Goal: Task Accomplishment & Management: Manage account settings

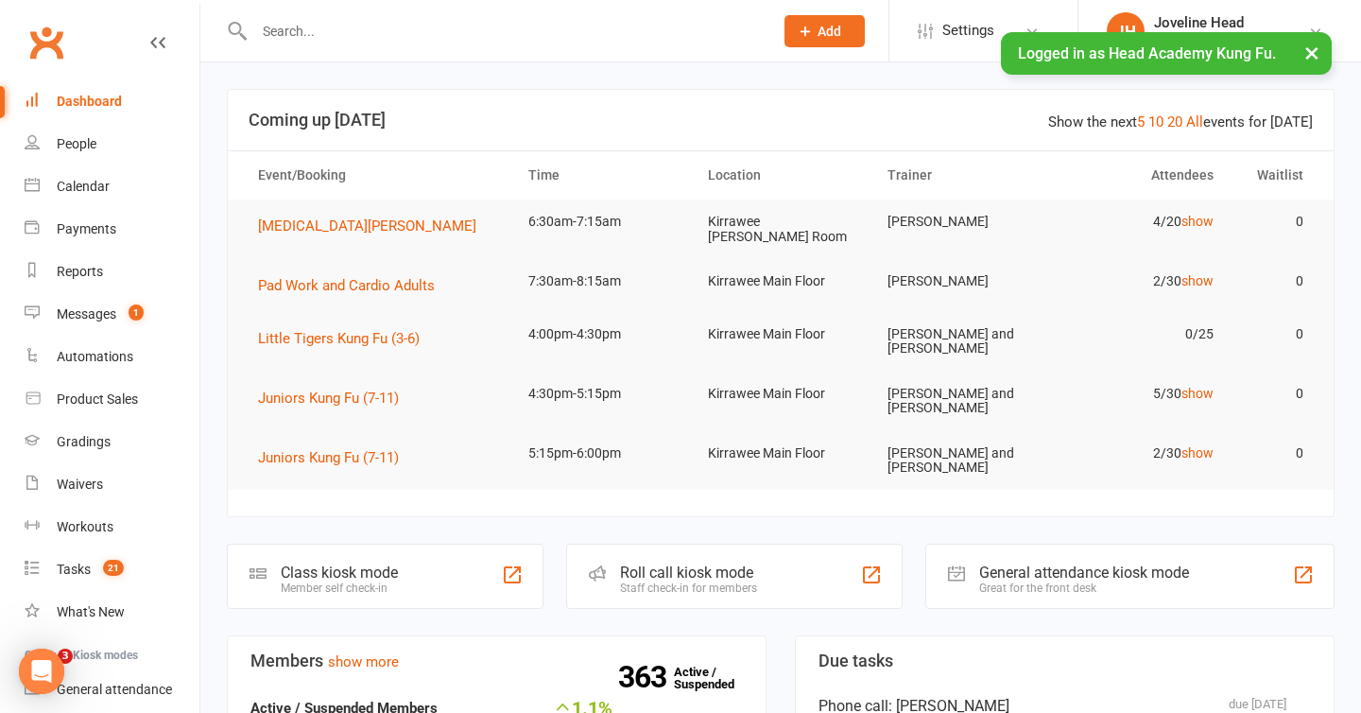
click at [1307, 52] on button "×" at bounding box center [1312, 52] width 34 height 41
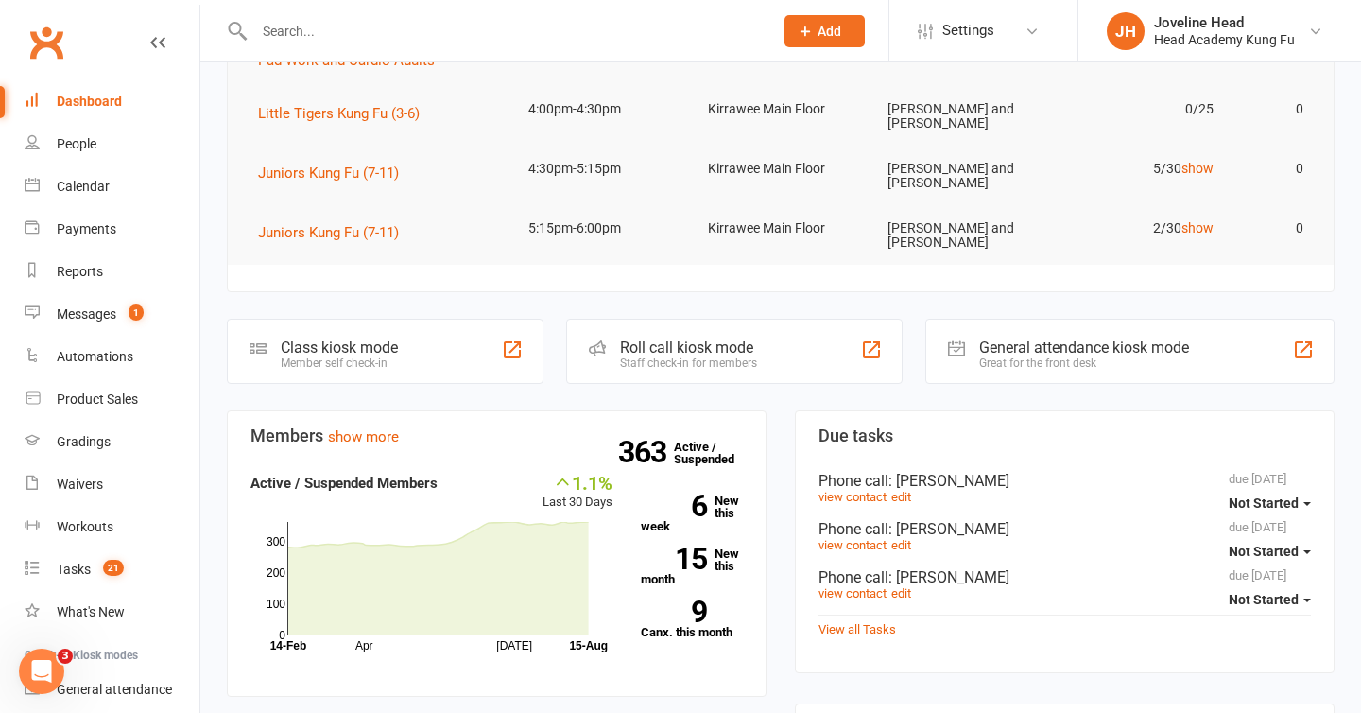
scroll to position [239, 0]
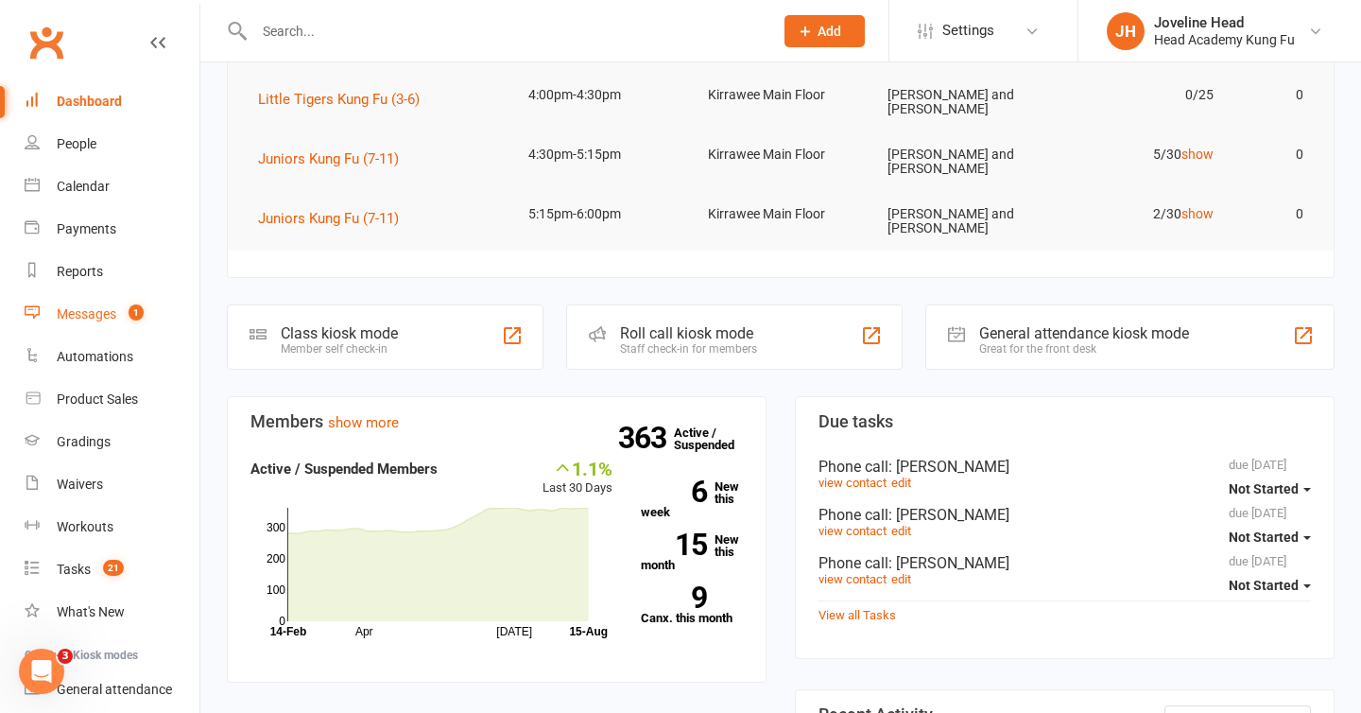
click at [110, 309] on div "Messages" at bounding box center [87, 313] width 60 height 15
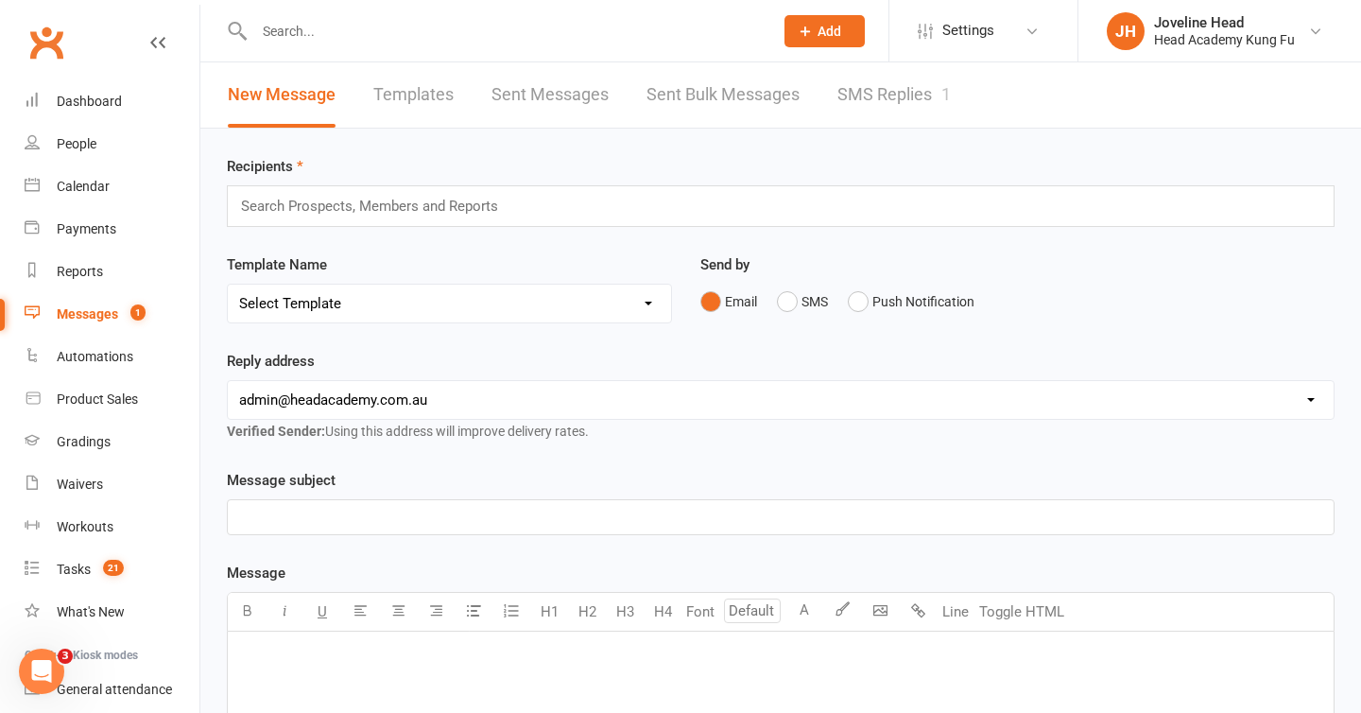
click at [677, 288] on div "Template Name Select Template [Email] [MEDICAL_DATA] Returning Offer [Email] Go…" at bounding box center [450, 301] width 474 height 96
click at [905, 86] on link "SMS Replies 1" at bounding box center [893, 94] width 113 height 65
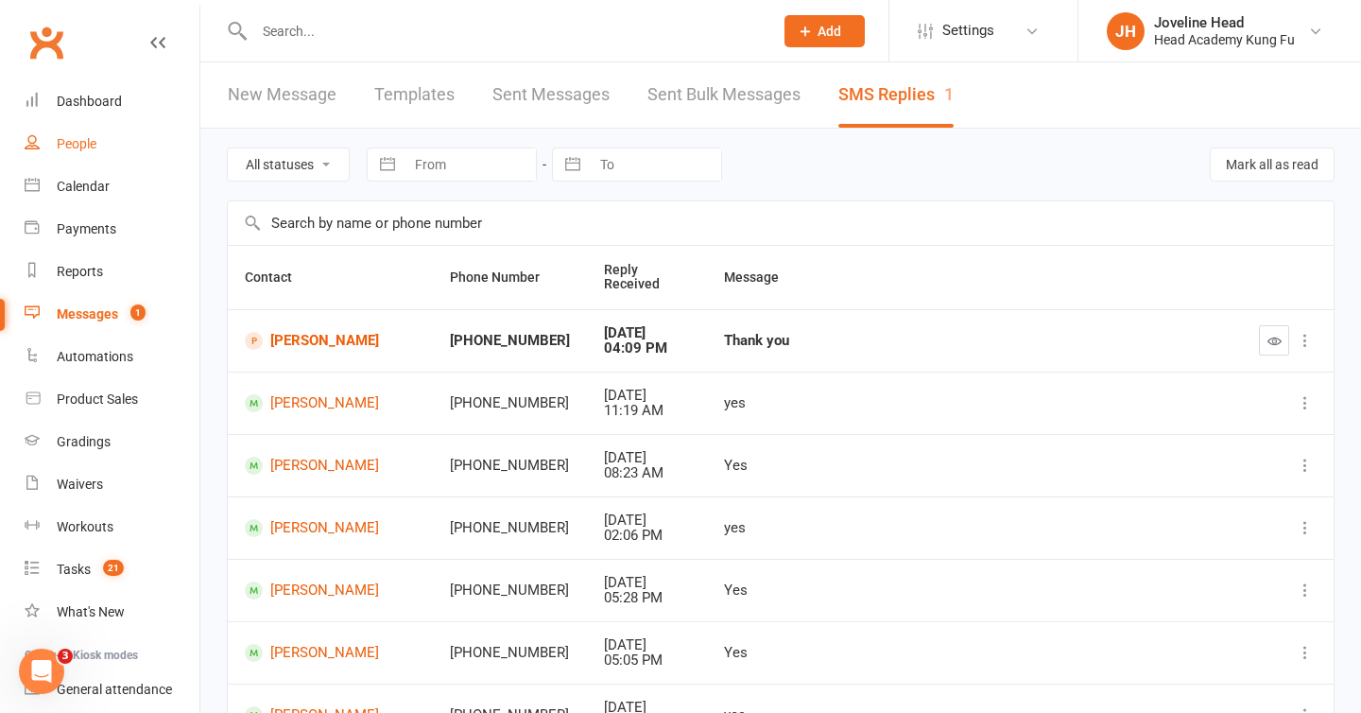
click at [96, 146] on div "People" at bounding box center [77, 143] width 40 height 15
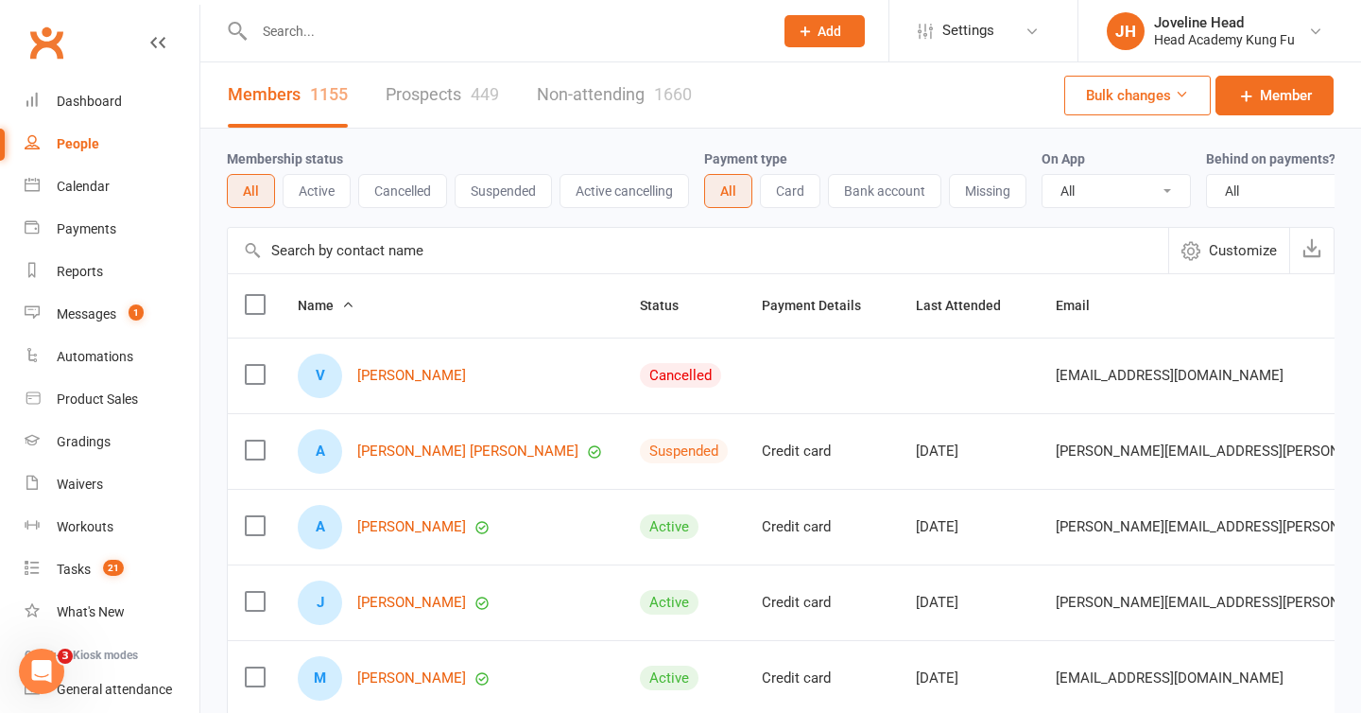
click at [426, 36] on input "text" at bounding box center [504, 31] width 511 height 26
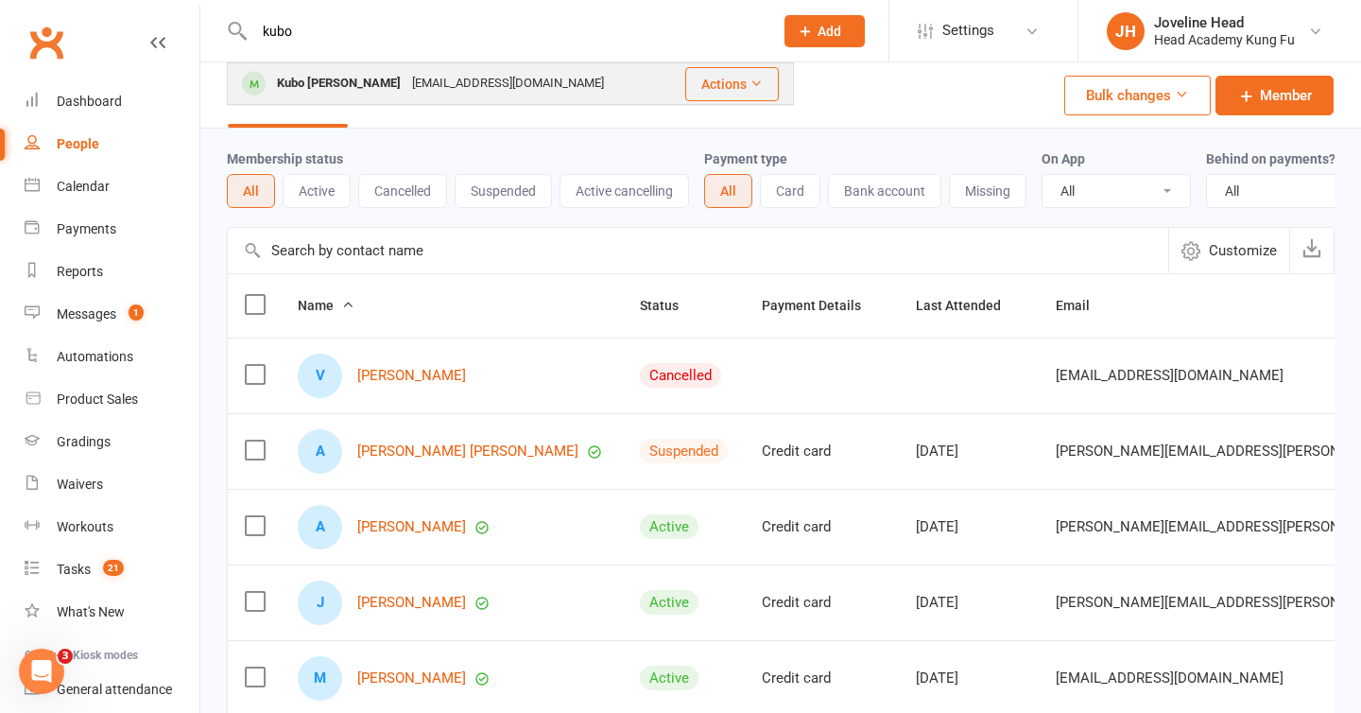
type input "kubo"
click at [417, 90] on div "[EMAIL_ADDRESS][DOMAIN_NAME]" at bounding box center [507, 83] width 203 height 27
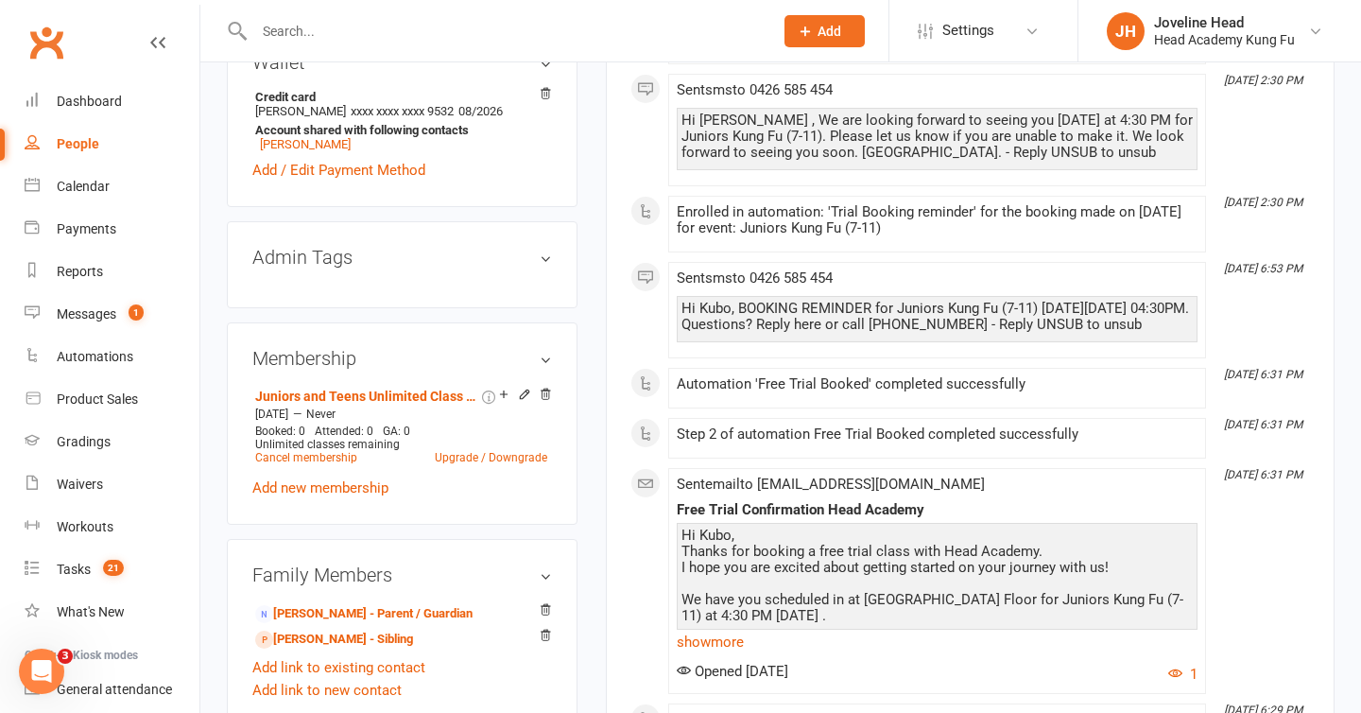
scroll to position [796, 0]
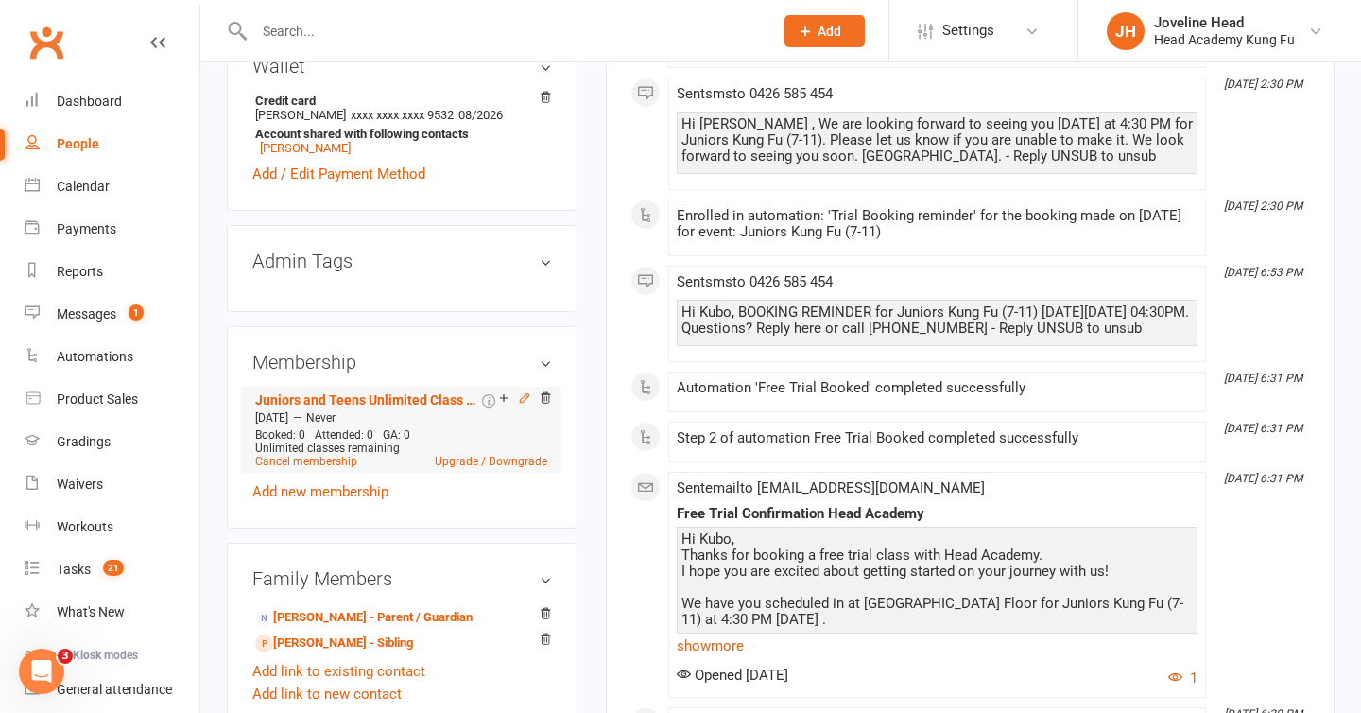
click at [525, 393] on icon at bounding box center [524, 397] width 9 height 9
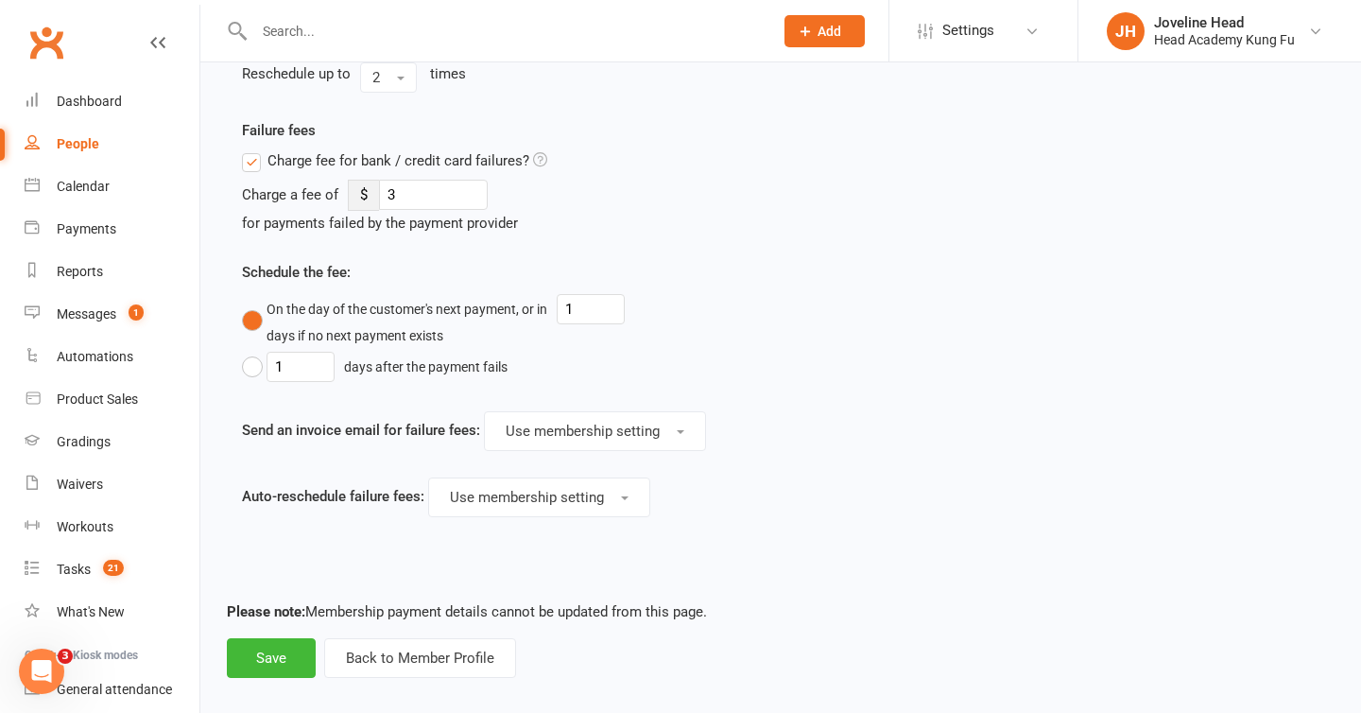
scroll to position [1782, 0]
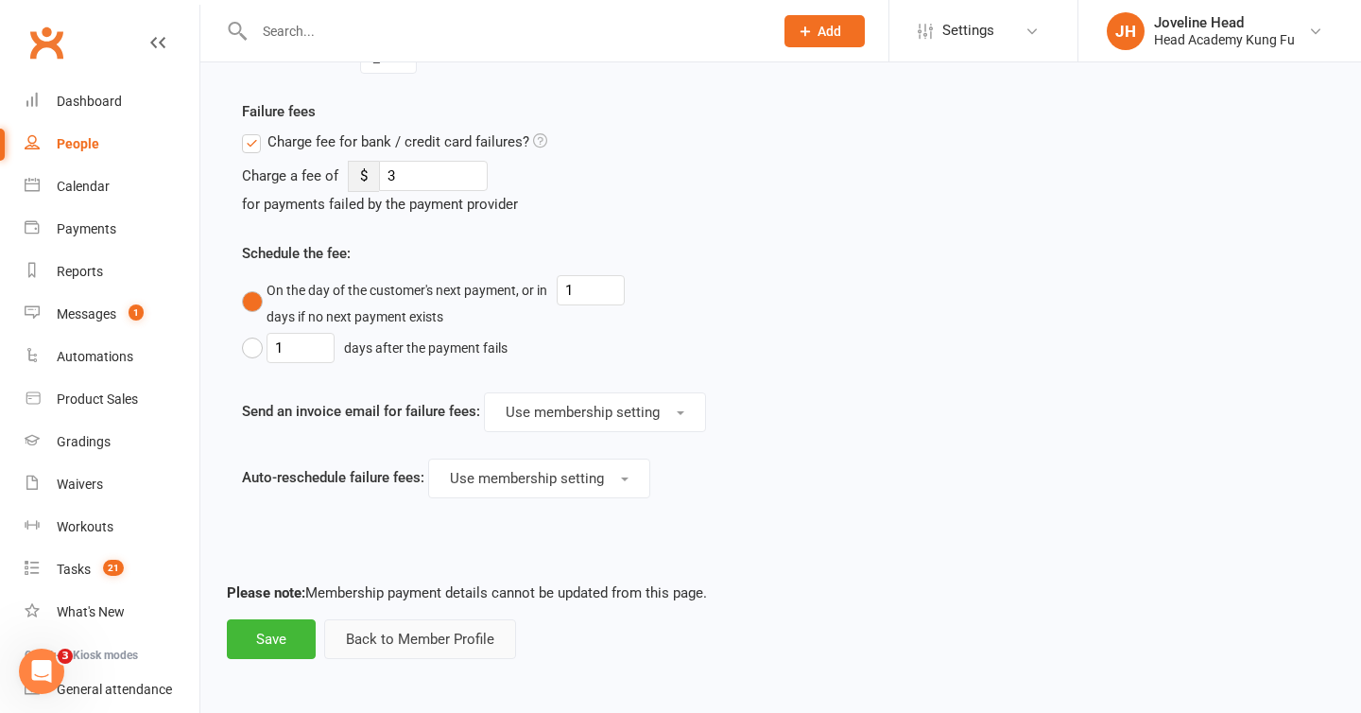
click at [466, 643] on button "Back to Member Profile" at bounding box center [420, 639] width 192 height 40
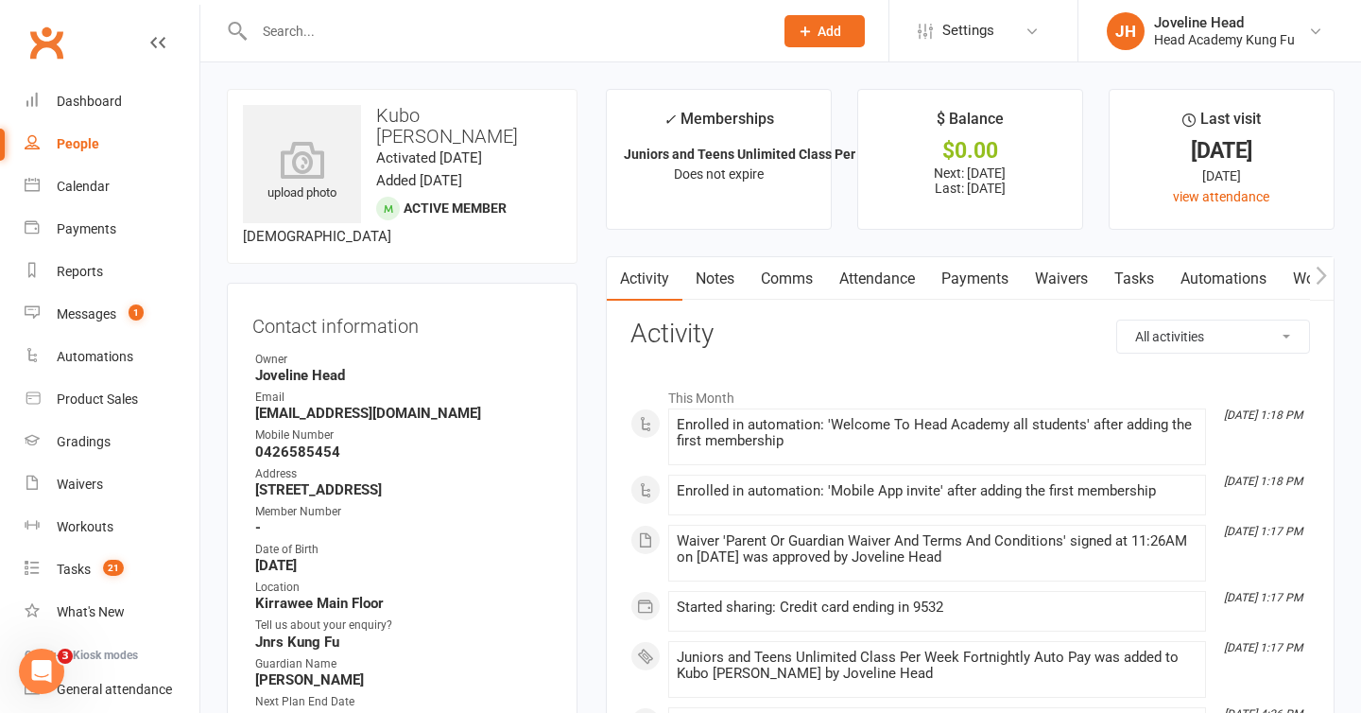
click at [1319, 273] on icon "button" at bounding box center [1321, 276] width 11 height 20
click at [615, 271] on icon "button" at bounding box center [617, 276] width 11 height 20
click at [985, 280] on link "Payments" at bounding box center [975, 278] width 94 height 43
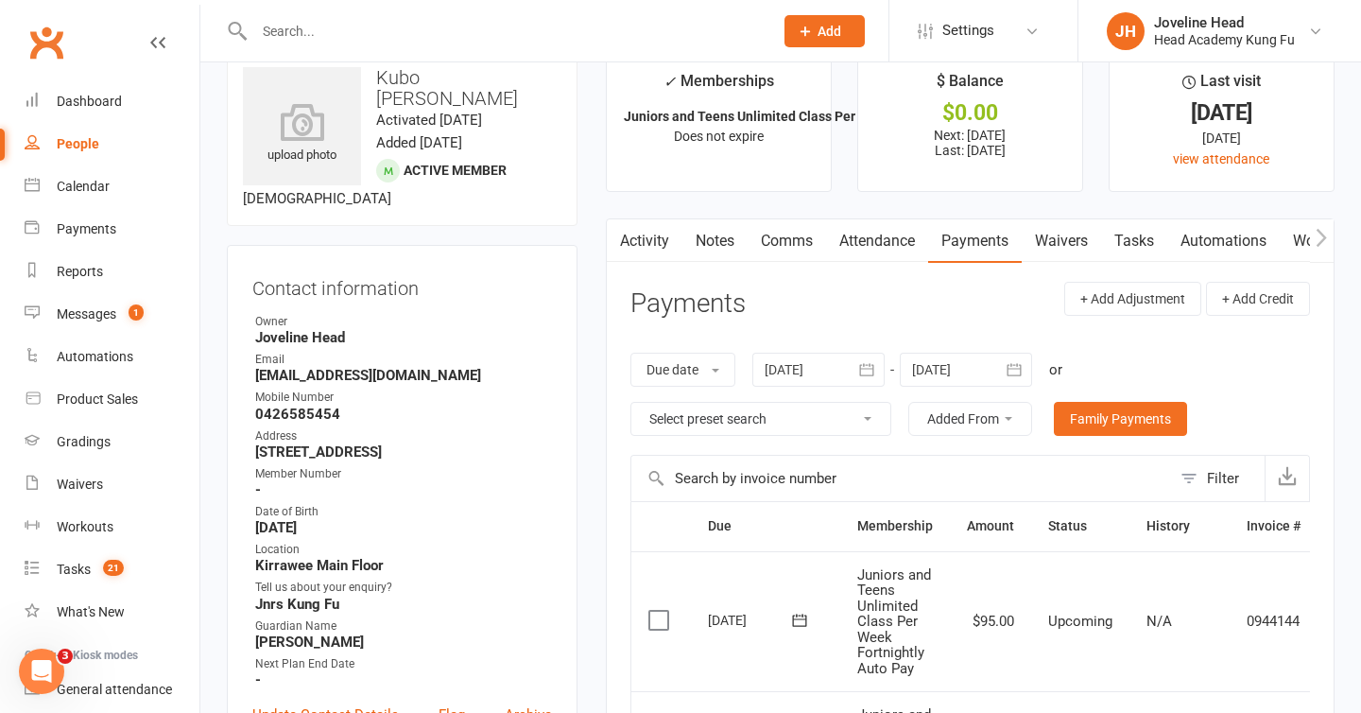
scroll to position [36, 0]
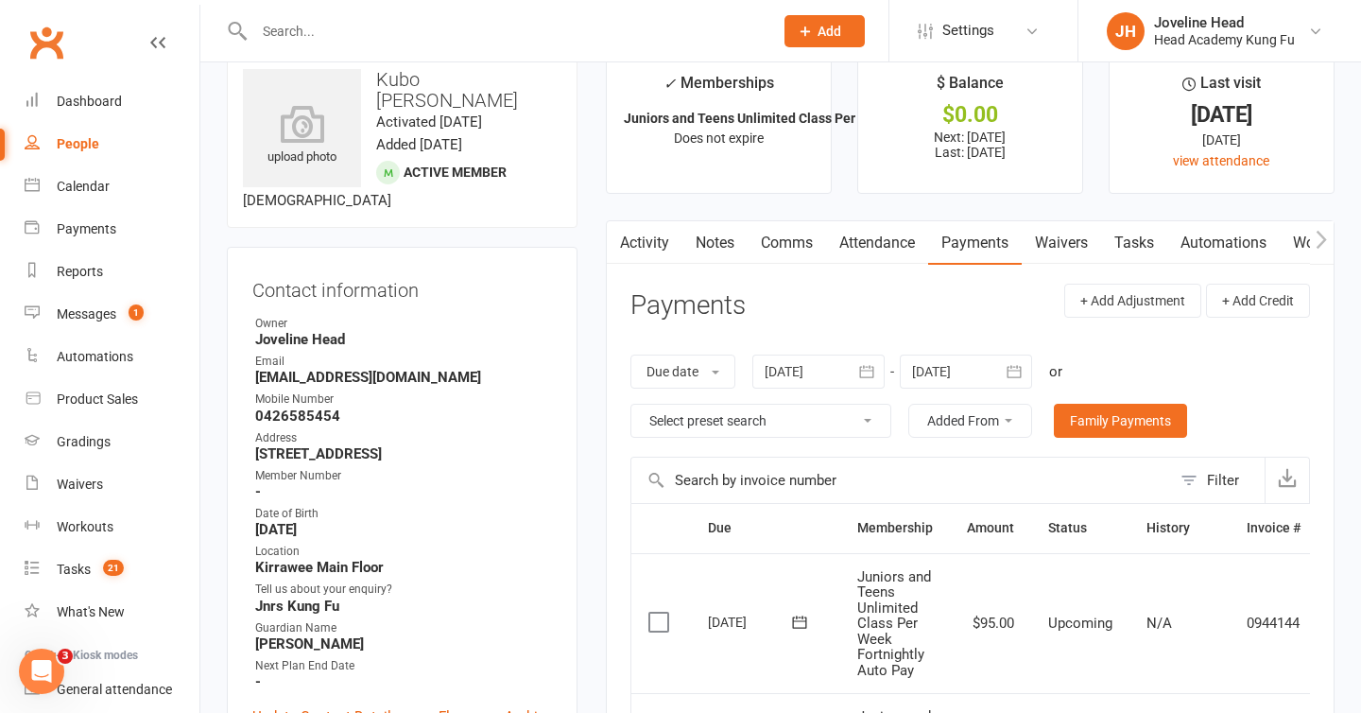
click at [1077, 242] on link "Waivers" at bounding box center [1061, 242] width 79 height 43
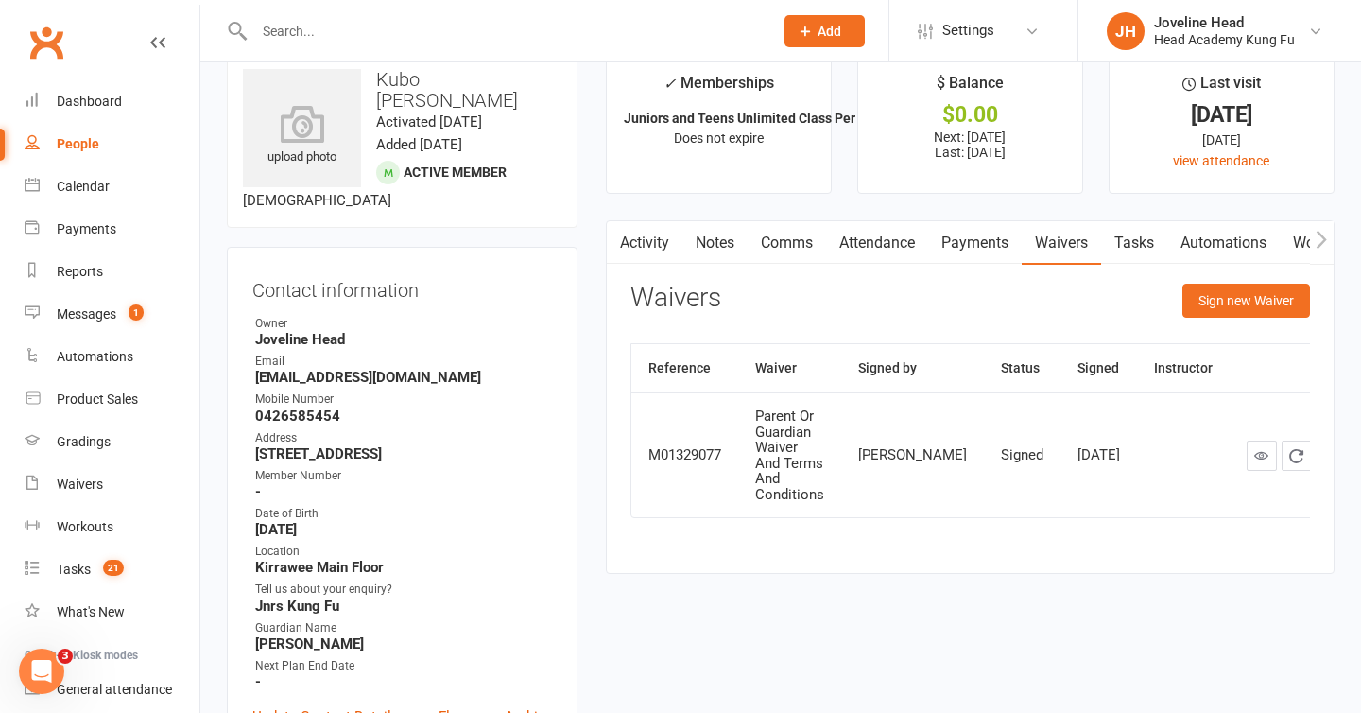
click at [1137, 237] on link "Tasks" at bounding box center [1134, 242] width 66 height 43
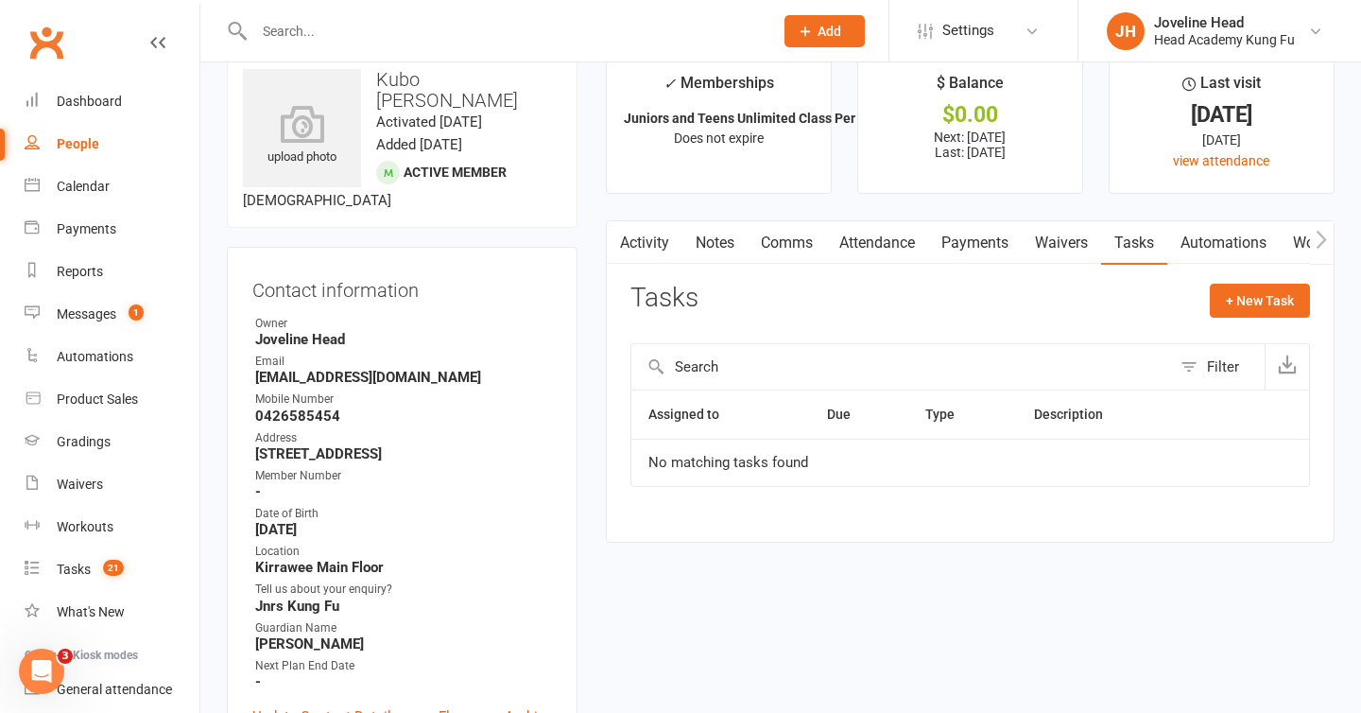
click at [1192, 241] on link "Automations" at bounding box center [1223, 242] width 112 height 43
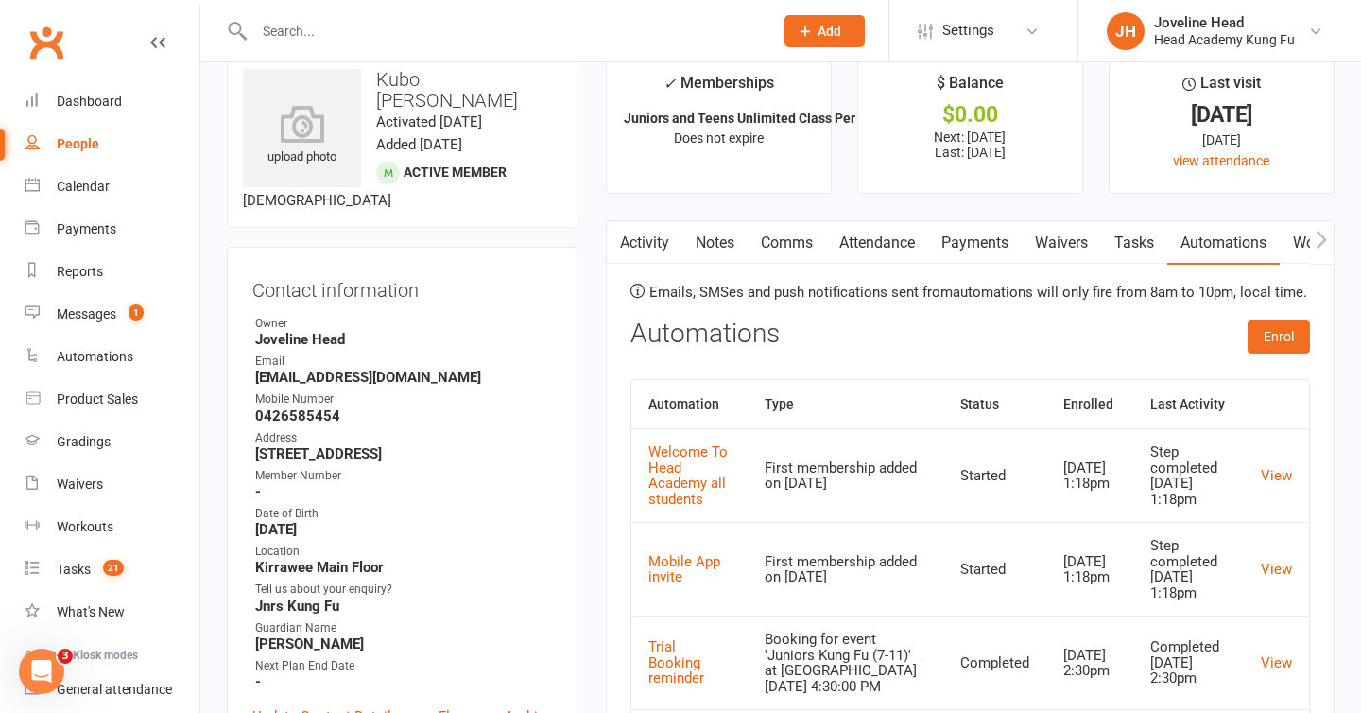
click at [1328, 235] on button "button" at bounding box center [1322, 242] width 24 height 43
click at [1205, 250] on link "Workouts" at bounding box center [1183, 242] width 90 height 43
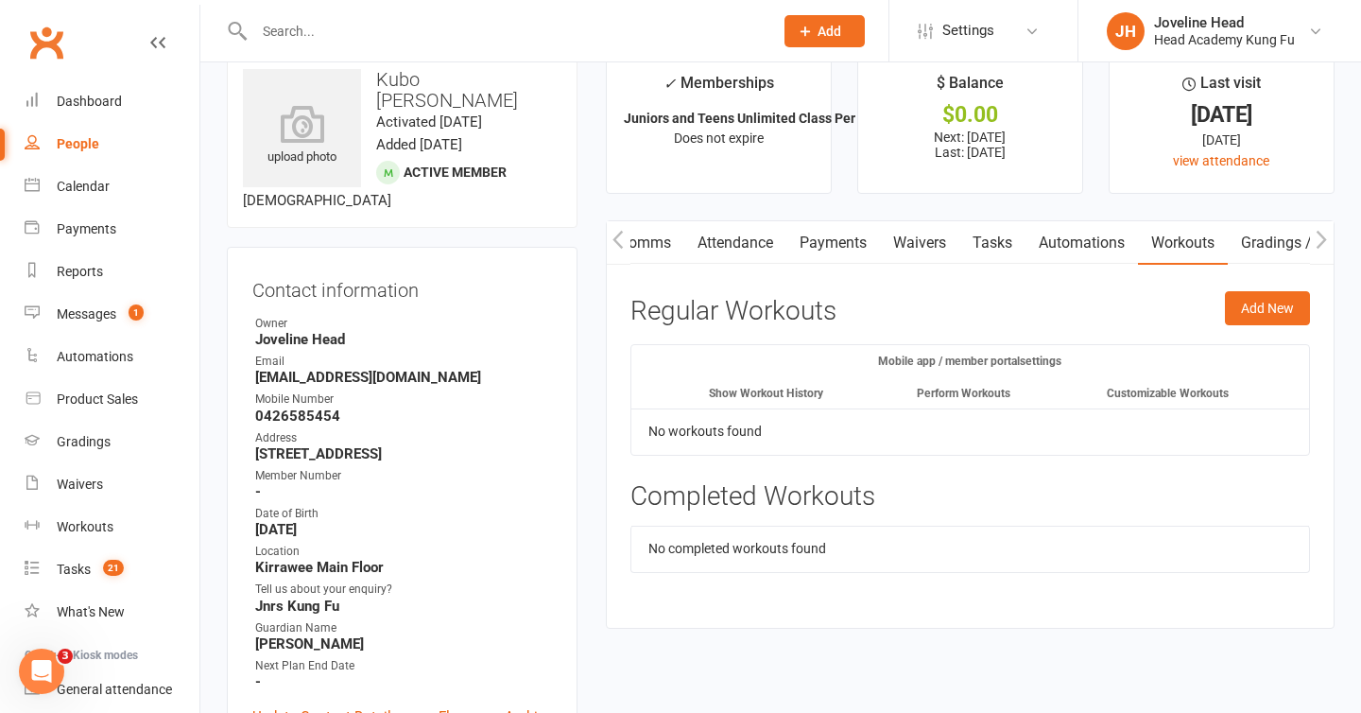
click at [1259, 251] on link "Gradings / Promotions" at bounding box center [1317, 242] width 179 height 43
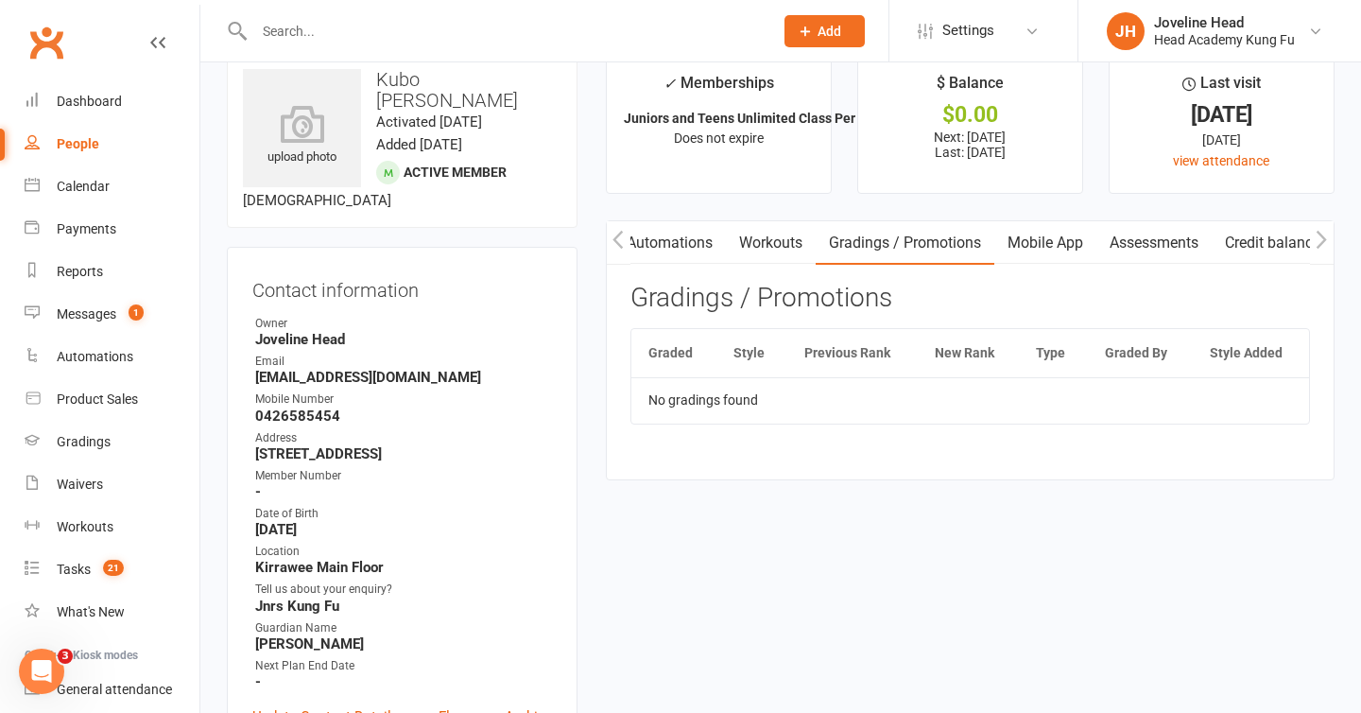
click at [1029, 245] on link "Mobile App" at bounding box center [1045, 242] width 102 height 43
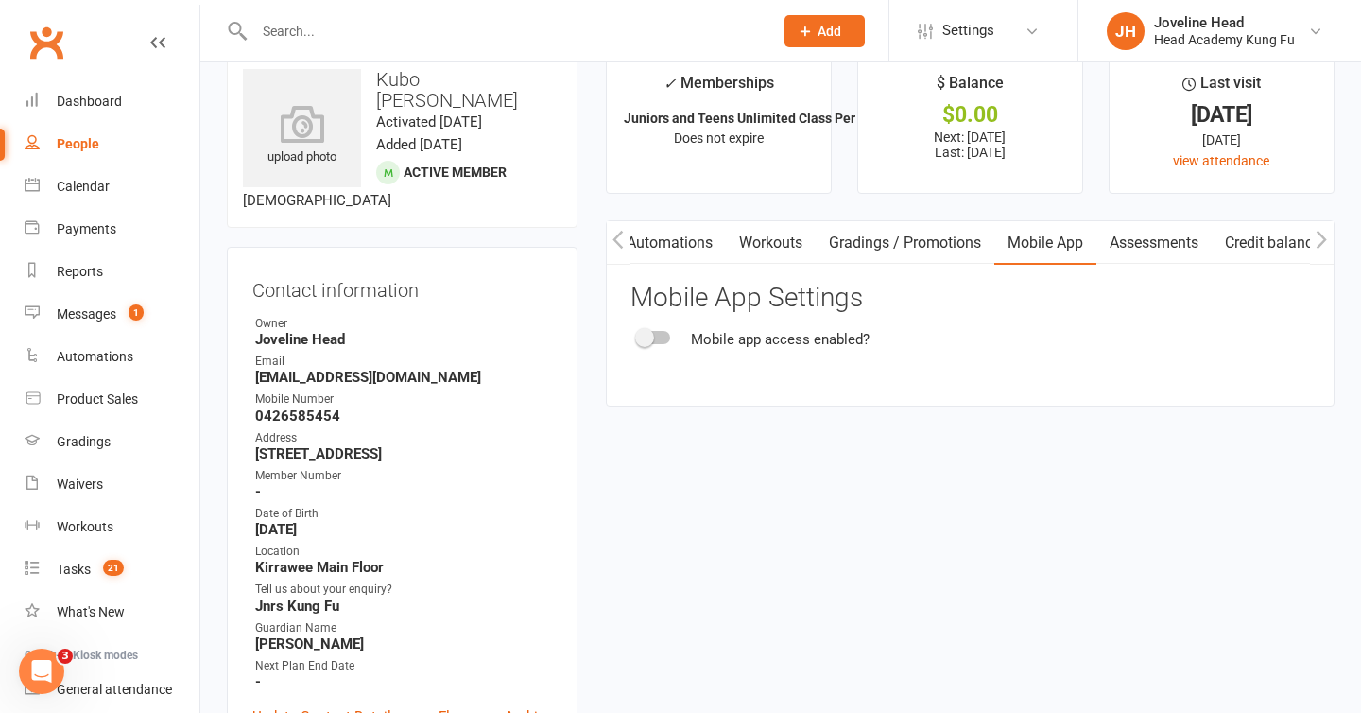
click at [663, 336] on div at bounding box center [654, 337] width 32 height 13
click at [638, 335] on input "checkbox" at bounding box center [638, 335] width 0 height 0
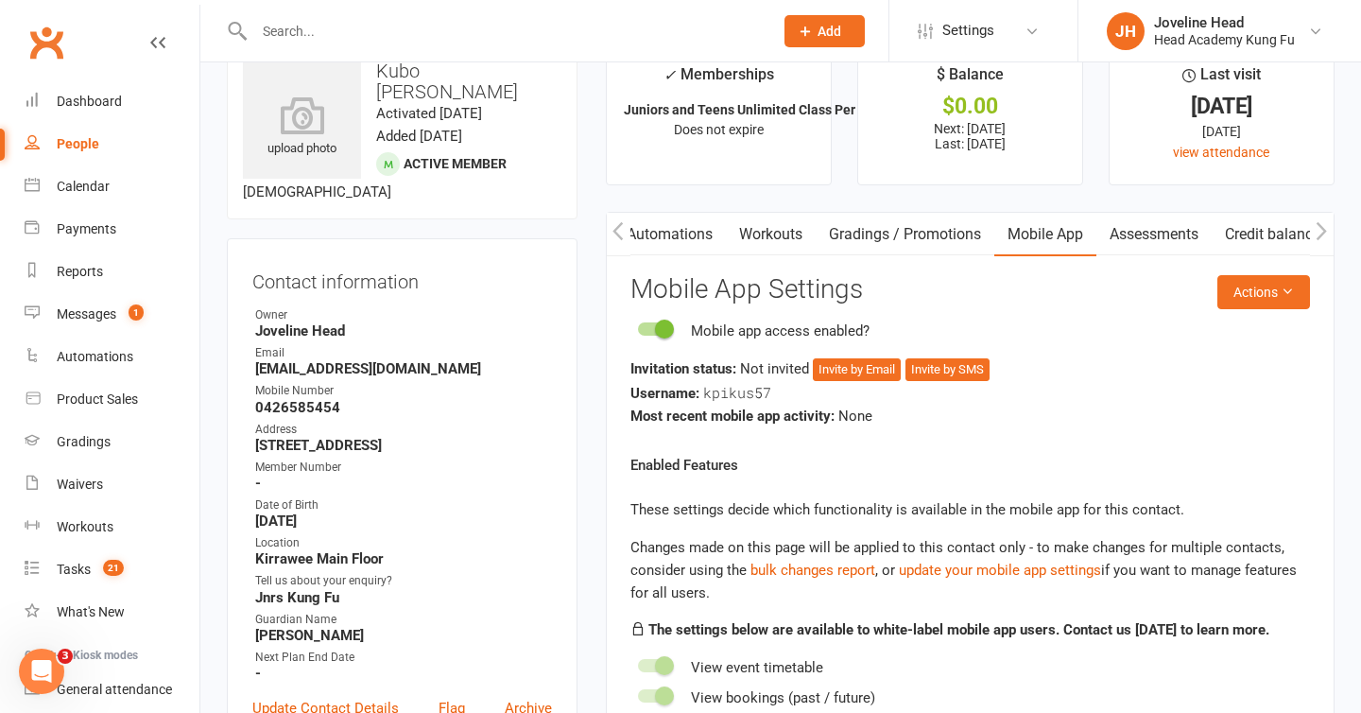
scroll to position [45, 0]
click at [881, 419] on div "Most recent mobile app activity: None" at bounding box center [970, 415] width 680 height 23
click at [942, 369] on button "Invite by SMS" at bounding box center [947, 368] width 84 height 23
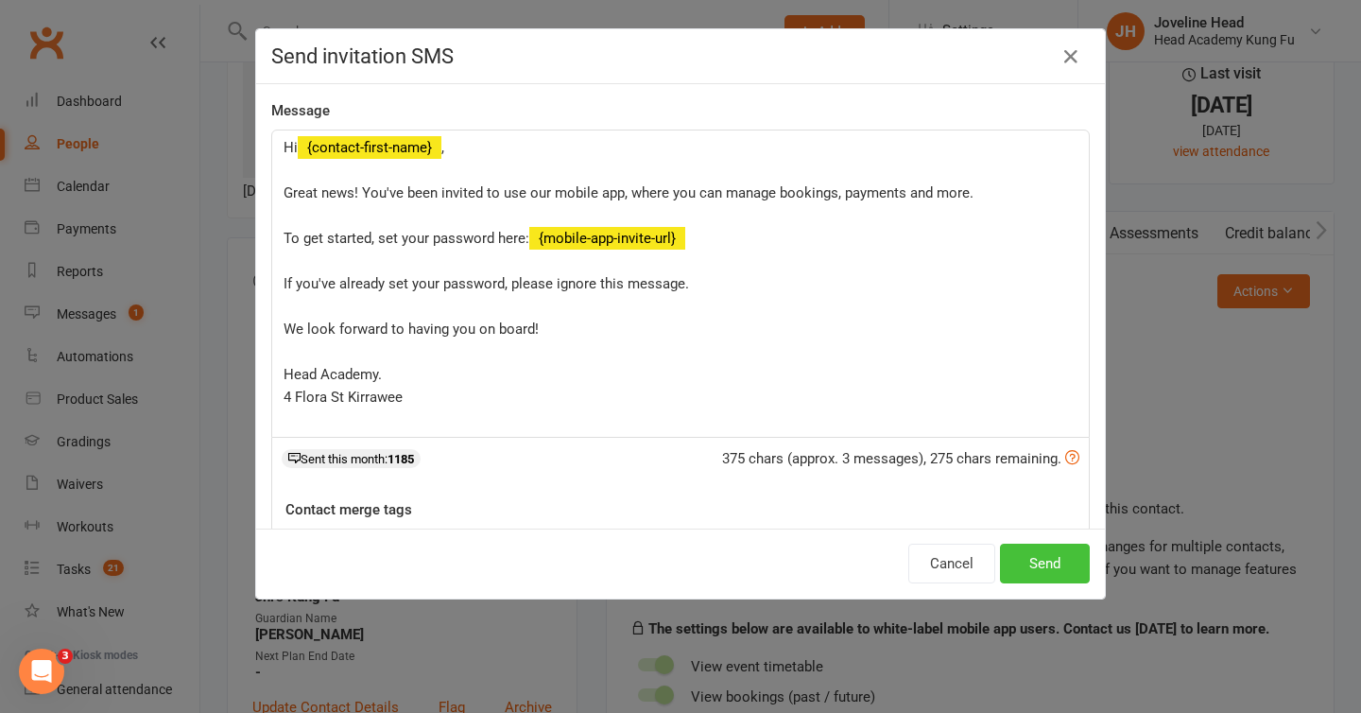
click at [1047, 567] on button "Send" at bounding box center [1045, 563] width 90 height 40
